Goal: Task Accomplishment & Management: Manage account settings

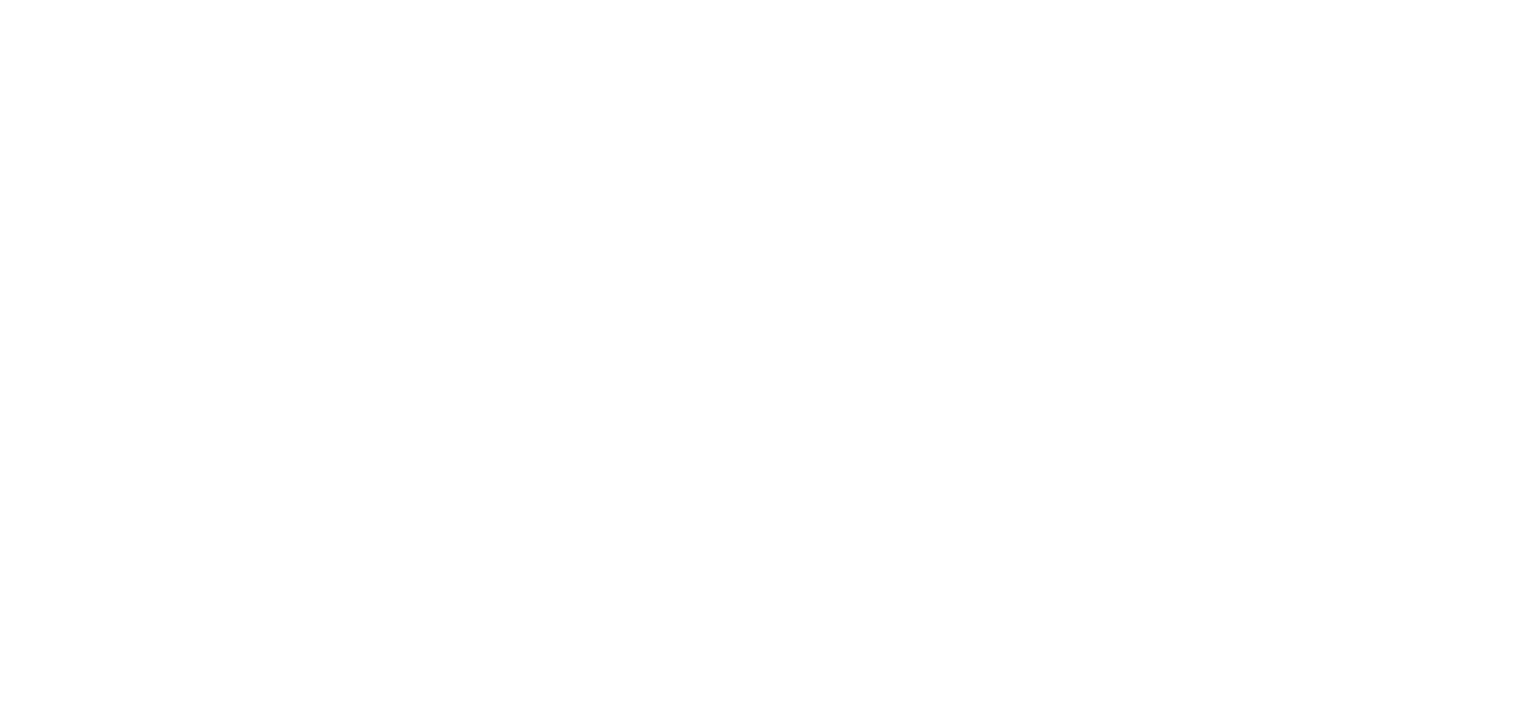
scroll to position [1510, 0]
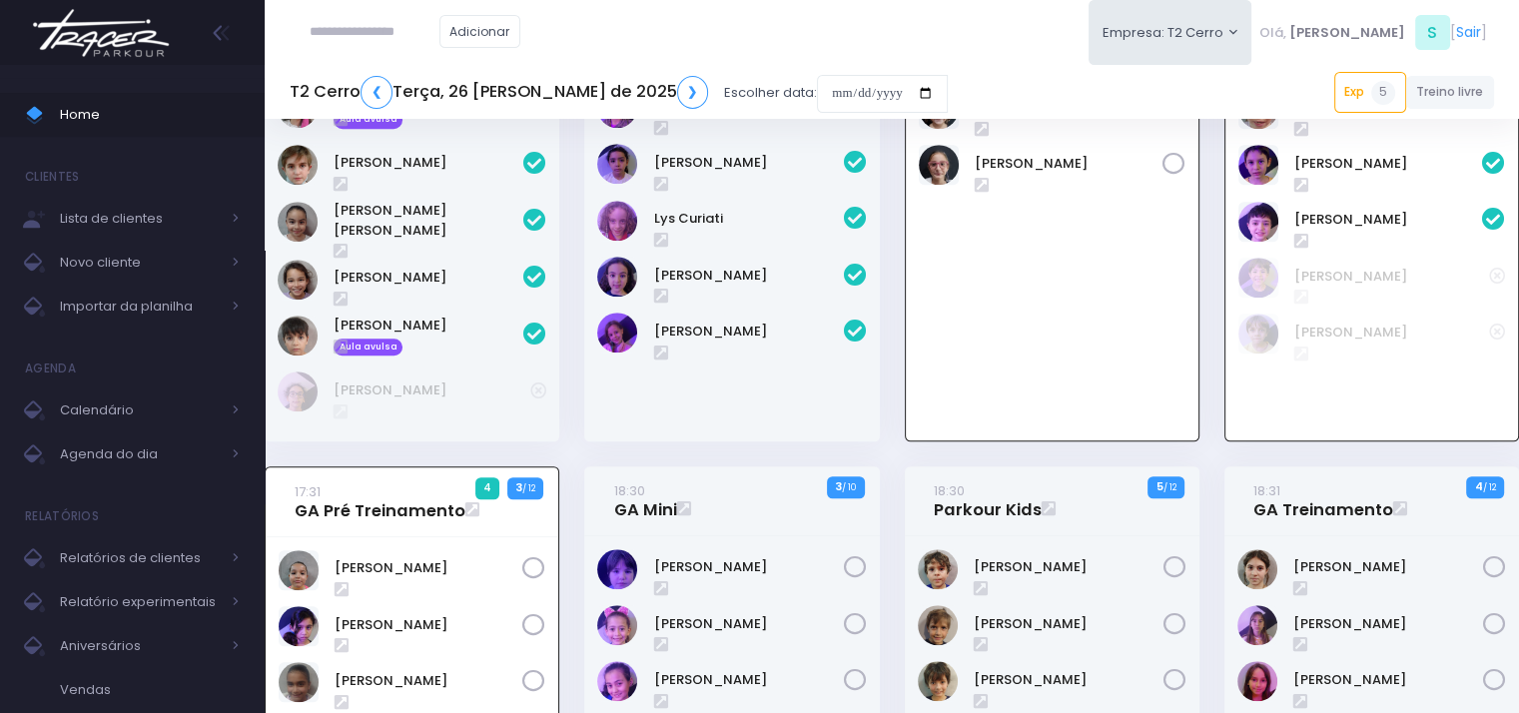
click at [379, 31] on input "text" at bounding box center [375, 32] width 130 height 38
type input "**********"
click input "submit" at bounding box center [0, 0] width 0 height 0
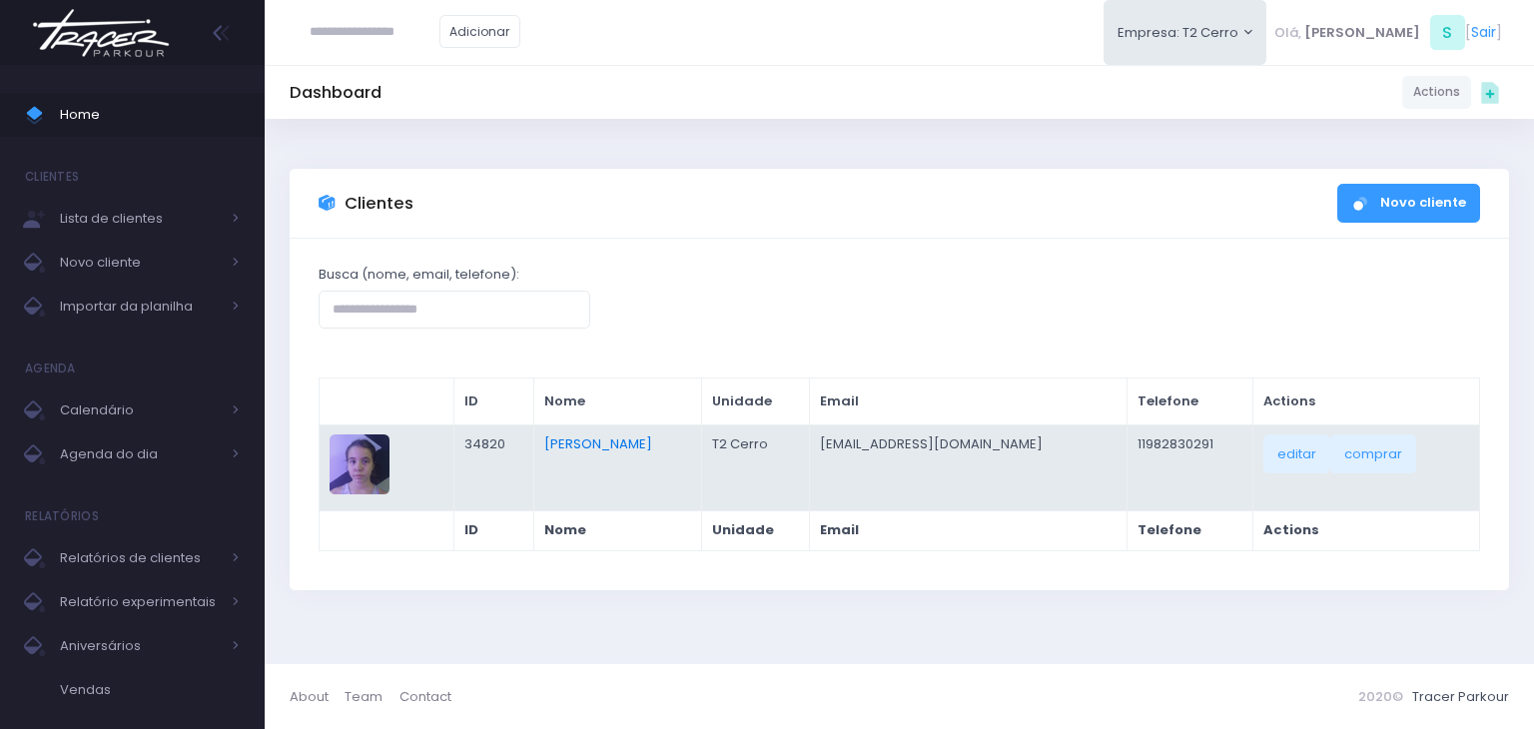
click at [593, 437] on link "Stella Quartim Araujo Pedroso" at bounding box center [598, 443] width 108 height 19
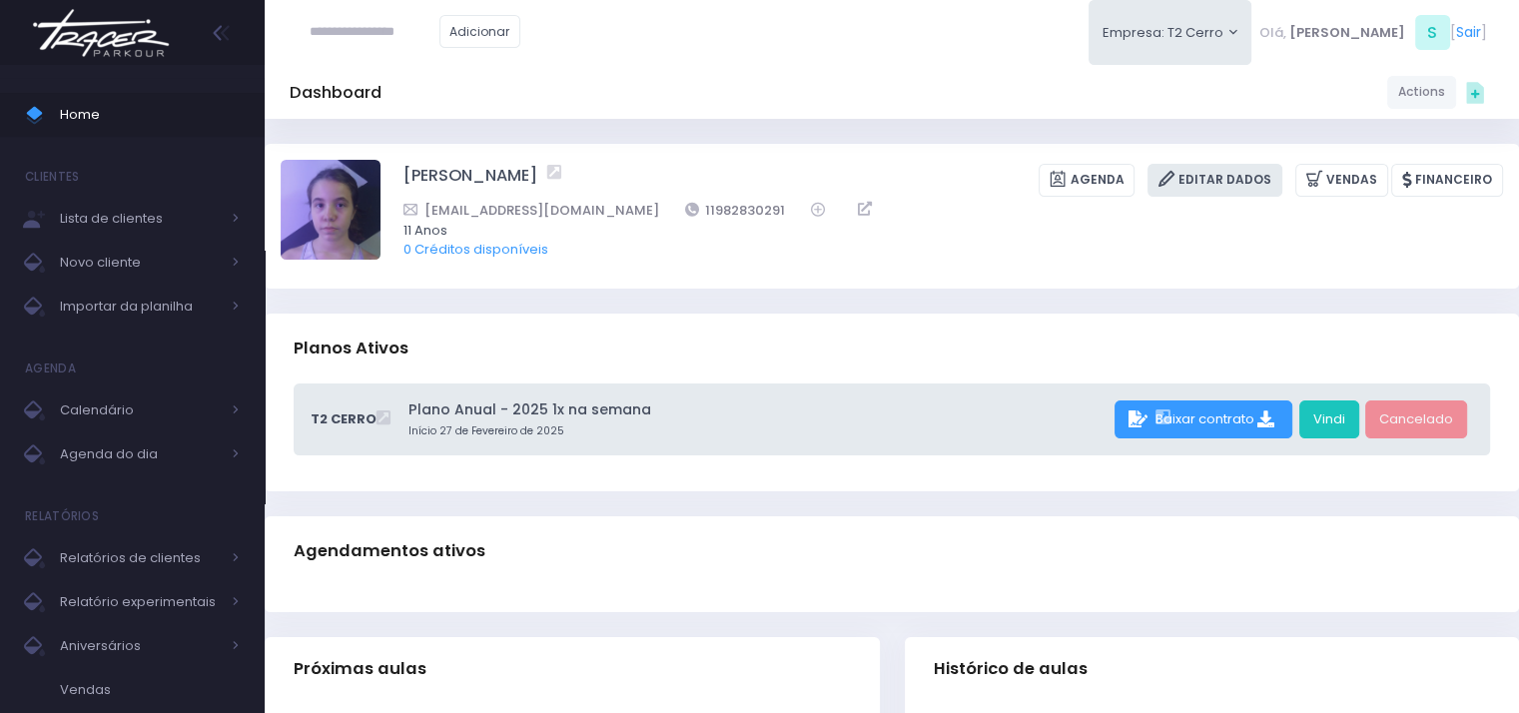
click at [1222, 167] on link "Editar Dados" at bounding box center [1215, 180] width 135 height 33
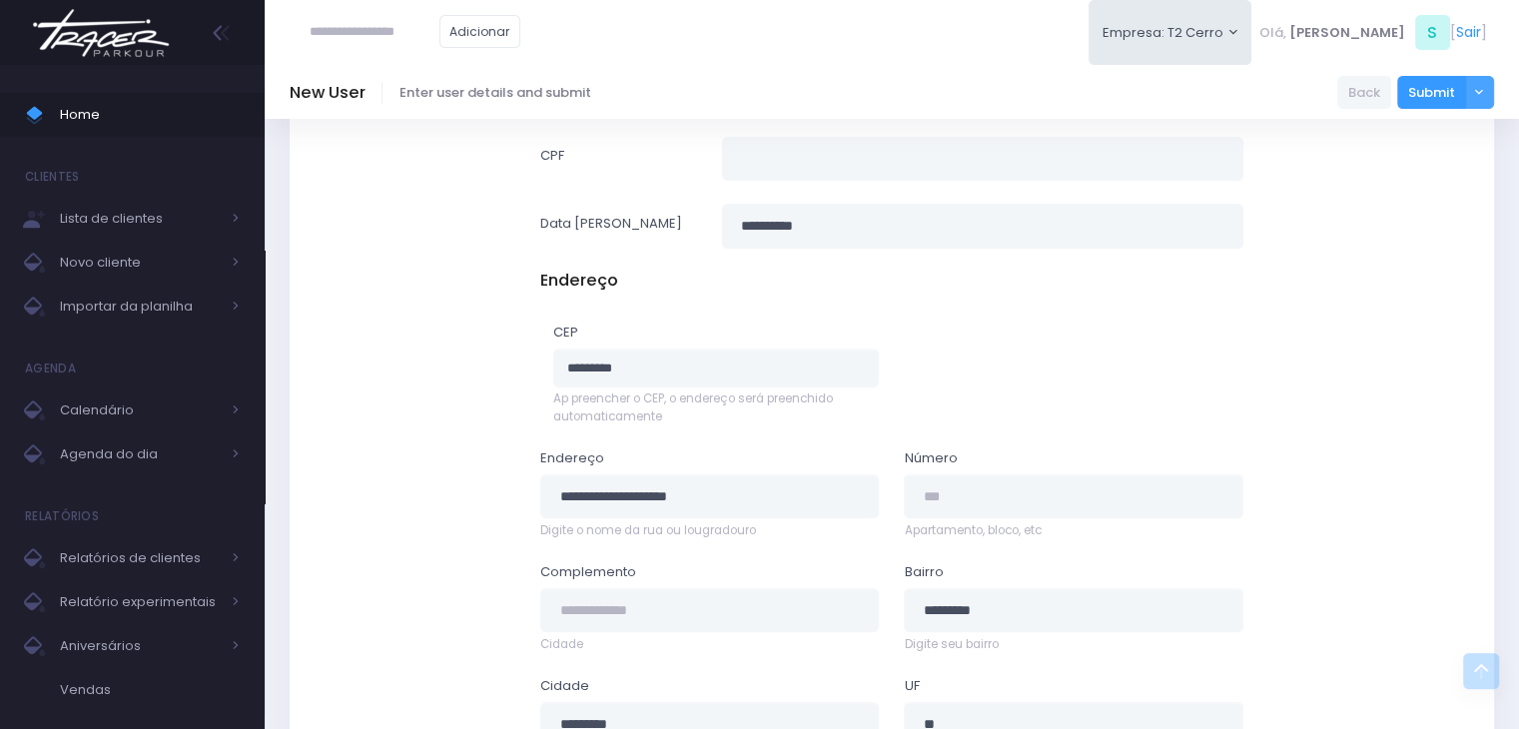
scroll to position [899, 0]
